Goal: Information Seeking & Learning: Learn about a topic

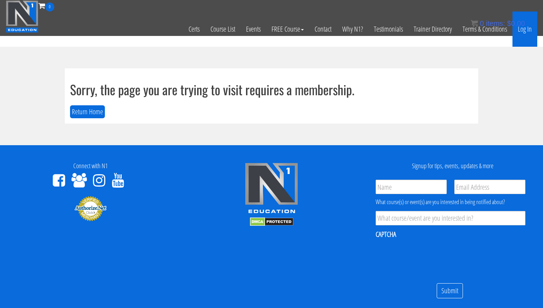
click at [528, 28] on link "Log In" at bounding box center [525, 29] width 25 height 35
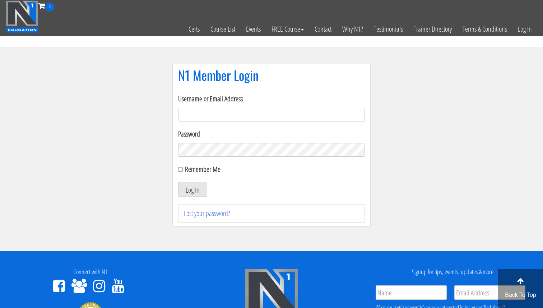
click at [205, 111] on input "Username or Email Address" at bounding box center [271, 115] width 187 height 14
type input "[EMAIL_ADDRESS][DOMAIN_NAME]"
click at [181, 167] on input "Remember Me" at bounding box center [180, 169] width 5 height 5
checkbox input "true"
click at [191, 187] on button "Log In" at bounding box center [192, 189] width 29 height 15
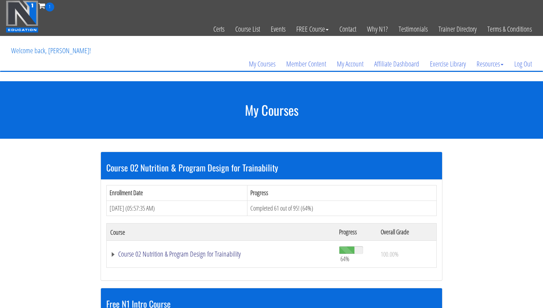
click at [176, 251] on link "Course 02 Nutrition & Program Design for Trainability" at bounding box center [221, 254] width 222 height 7
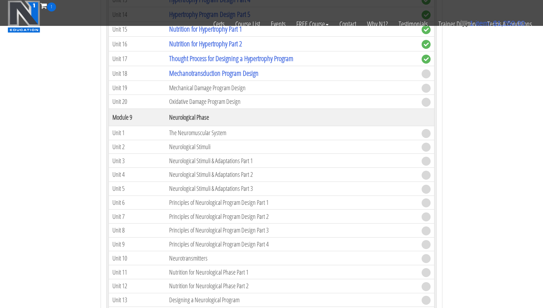
scroll to position [1098, 0]
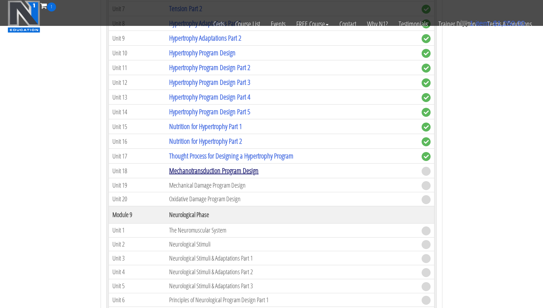
click at [220, 168] on link "Mechanotransduction Program Design" at bounding box center [213, 171] width 89 height 10
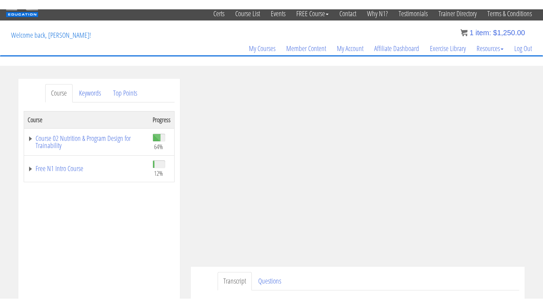
scroll to position [25, 0]
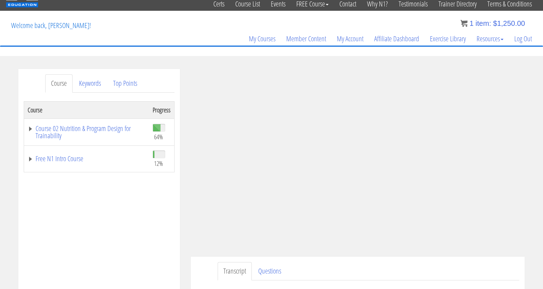
click at [411, 277] on ul "Transcript Questions" at bounding box center [369, 271] width 302 height 18
click at [411, 275] on ul "Transcript Questions" at bounding box center [369, 271] width 302 height 18
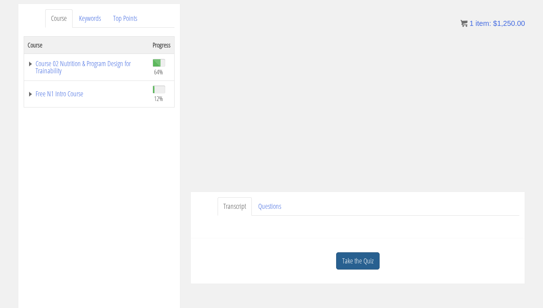
click at [358, 258] on link "Take the Quiz" at bounding box center [357, 261] width 43 height 18
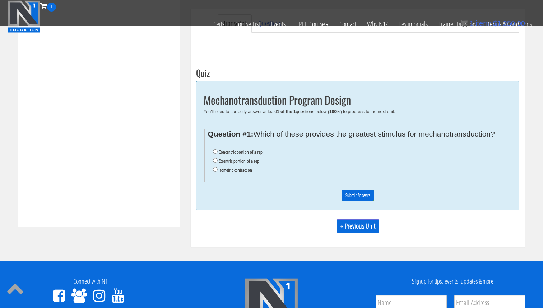
scroll to position [230, 0]
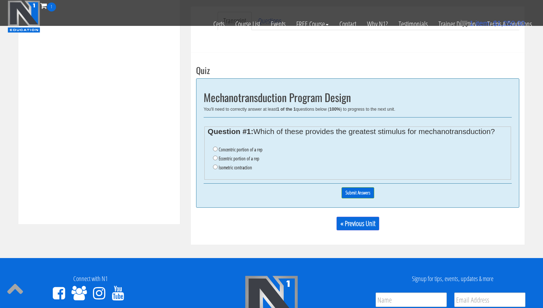
click at [236, 158] on label "Eccentric portion of a rep" at bounding box center [239, 159] width 41 height 6
click at [218, 158] on input "Eccentric portion of a rep" at bounding box center [215, 158] width 5 height 5
radio input "true"
click at [347, 190] on input "Submit Answers" at bounding box center [358, 192] width 33 height 11
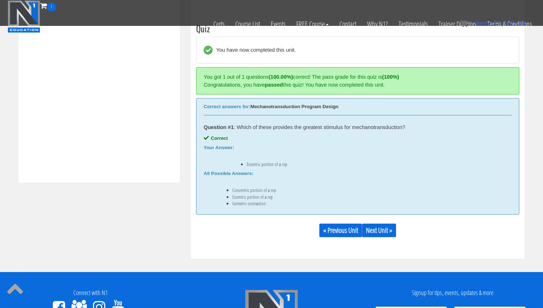
scroll to position [273, 0]
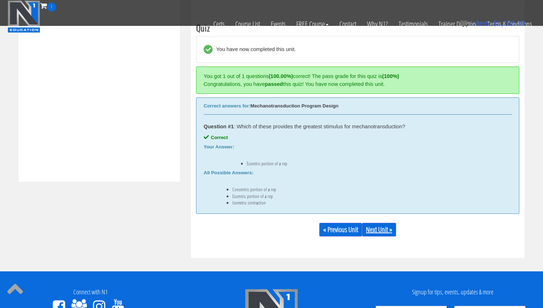
click at [381, 229] on link "Next Unit »" at bounding box center [379, 230] width 34 height 14
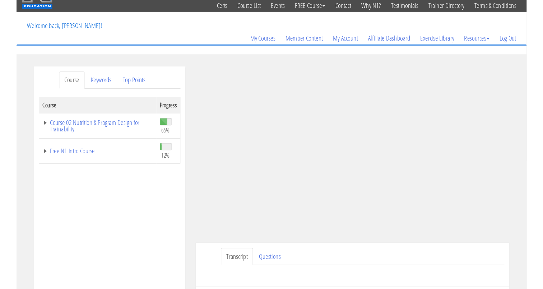
scroll to position [25, 0]
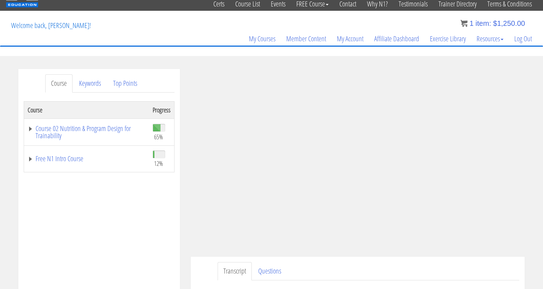
click at [378, 272] on ul "Transcript Questions" at bounding box center [369, 271] width 302 height 18
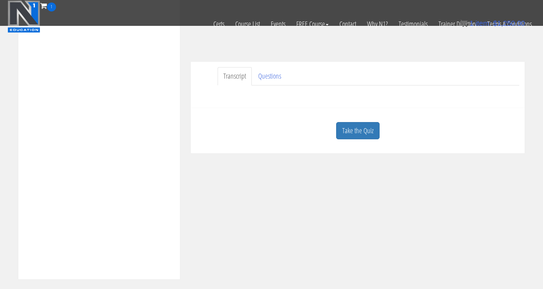
scroll to position [186, 0]
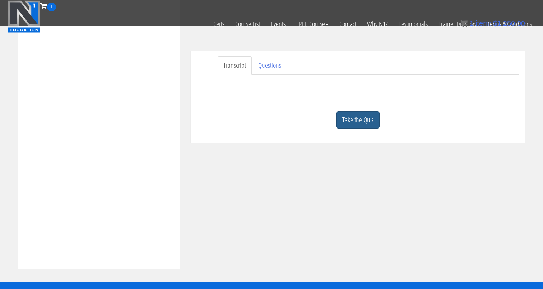
click at [357, 124] on link "Take the Quiz" at bounding box center [357, 120] width 43 height 18
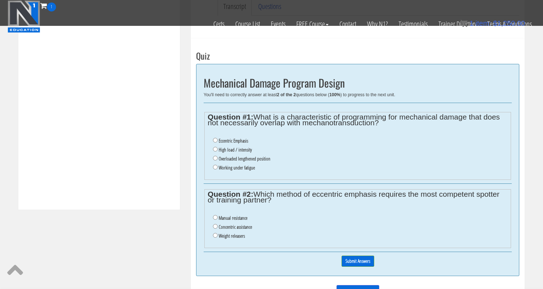
scroll to position [245, 0]
click at [239, 167] on label "Working under fatigue" at bounding box center [237, 167] width 36 height 6
click at [218, 167] on input "Working under fatigue" at bounding box center [215, 166] width 5 height 5
radio input "true"
click at [238, 216] on label "Manual resistance" at bounding box center [233, 218] width 29 height 6
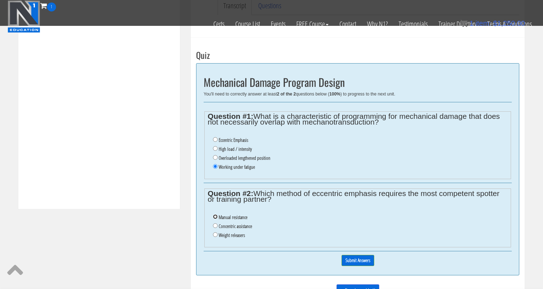
click at [218, 216] on input "Manual resistance" at bounding box center [215, 217] width 5 height 5
radio input "true"
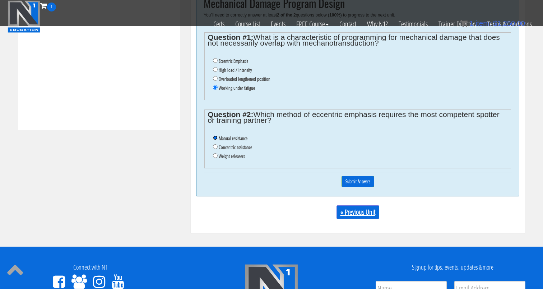
scroll to position [344, 0]
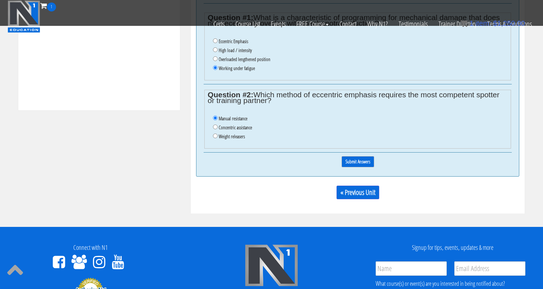
click at [351, 162] on input "Submit Answers" at bounding box center [358, 161] width 33 height 11
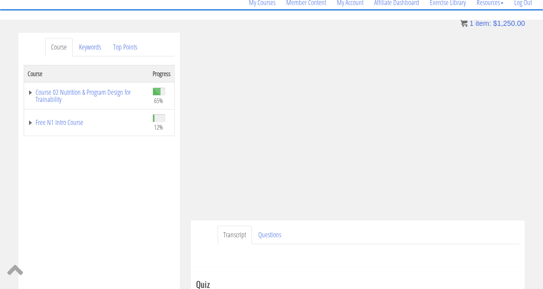
scroll to position [55, 0]
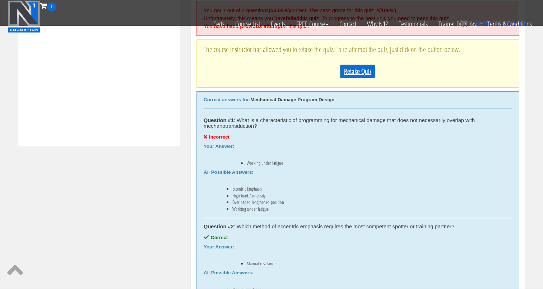
scroll to position [299, 0]
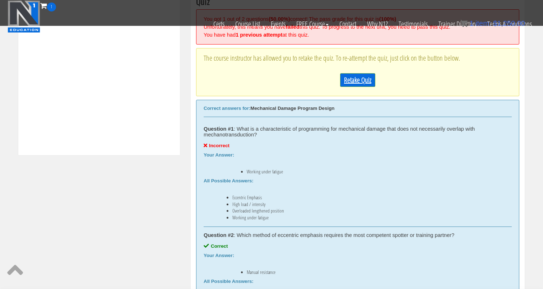
click at [359, 82] on link "Retake Quiz" at bounding box center [357, 80] width 35 height 14
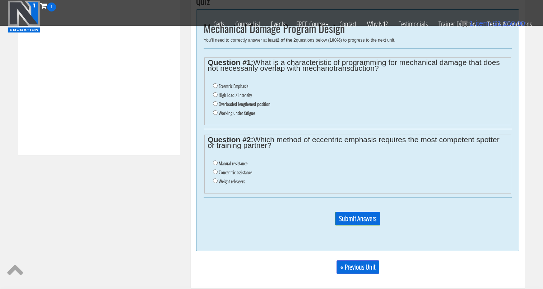
click at [259, 102] on label "Overloaded lengthened position" at bounding box center [245, 104] width 52 height 6
click at [218, 102] on input "Overloaded lengthened position" at bounding box center [215, 103] width 5 height 5
radio input "true"
click at [233, 166] on label "Manual resistance" at bounding box center [233, 164] width 29 height 6
click at [218, 165] on input "Manual resistance" at bounding box center [215, 163] width 5 height 5
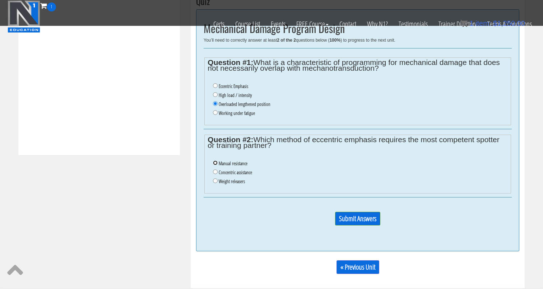
radio input "true"
click at [351, 210] on div "0% Submit Answers" at bounding box center [358, 222] width 308 height 48
click at [351, 212] on p "Submit Answers" at bounding box center [358, 221] width 308 height 19
click at [352, 213] on input "Submit Answers" at bounding box center [357, 219] width 45 height 14
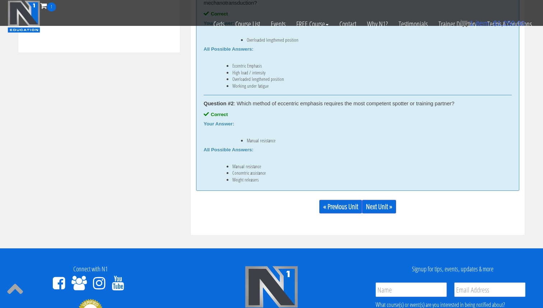
scroll to position [434, 0]
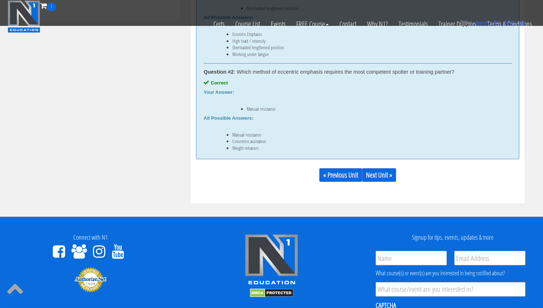
click at [381, 182] on div "« Previous Unit Next Unit »" at bounding box center [357, 175] width 323 height 24
click at [382, 178] on link "Next Unit »" at bounding box center [379, 175] width 34 height 14
